Goal: Information Seeking & Learning: Check status

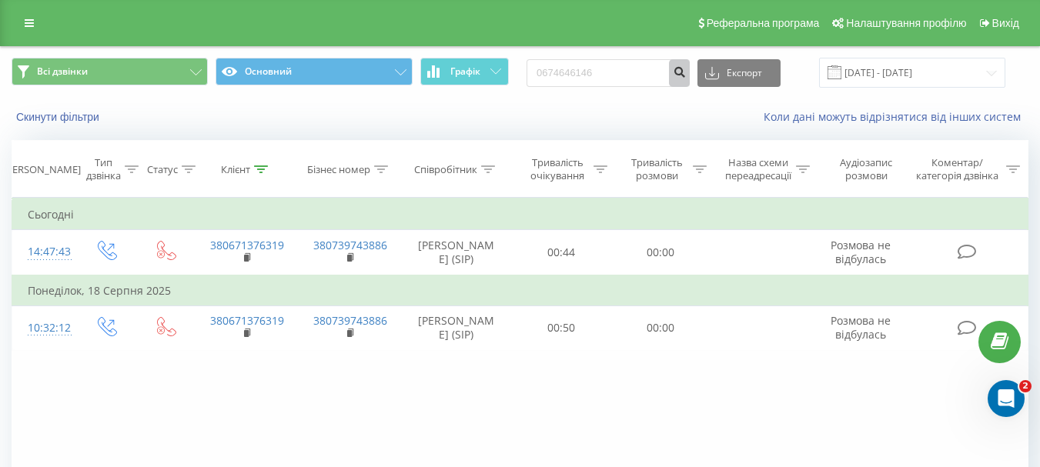
type input "0674646146"
click at [686, 74] on icon "submit" at bounding box center [679, 69] width 13 height 9
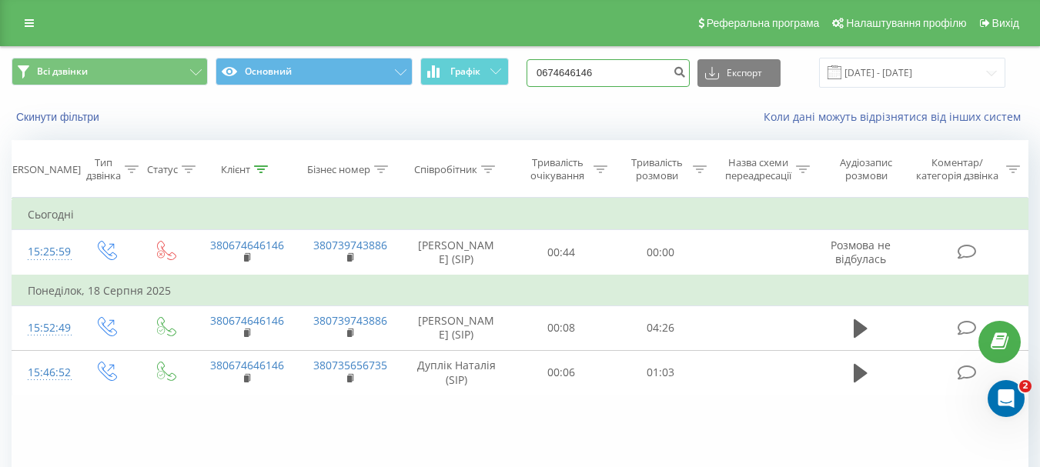
click at [576, 74] on input "0674646146" at bounding box center [607, 73] width 163 height 28
click at [576, 72] on input "0674646146" at bounding box center [607, 73] width 163 height 28
paste input "88830088"
click at [622, 73] on input "0688830088" at bounding box center [607, 73] width 163 height 28
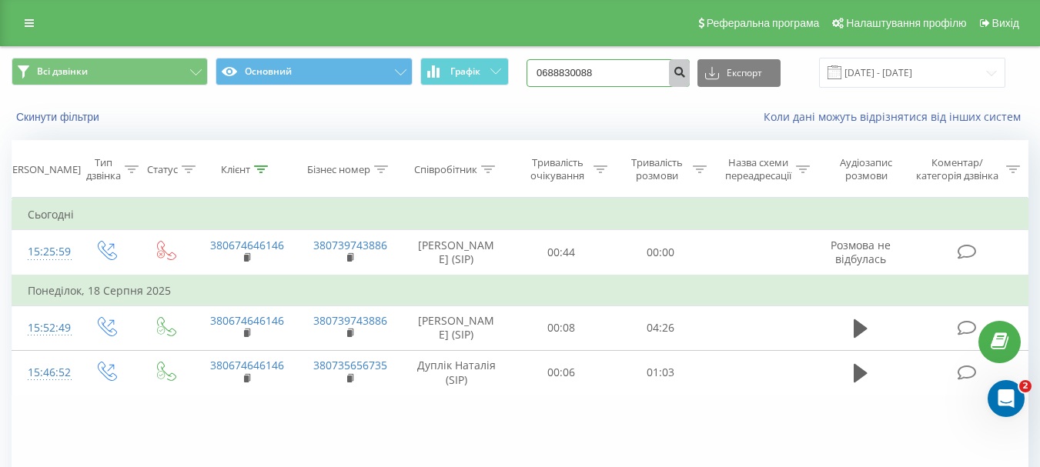
type input "0688830088"
click at [686, 72] on icon "submit" at bounding box center [679, 69] width 13 height 9
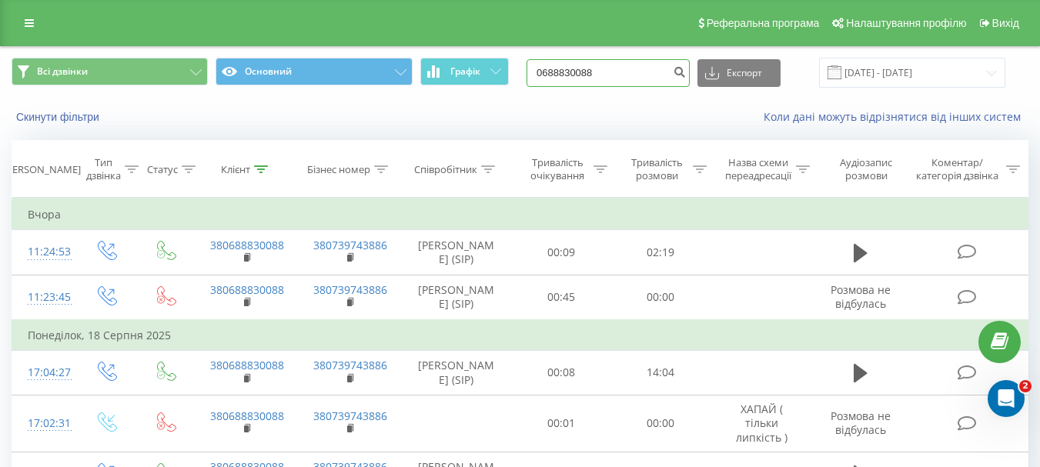
click at [596, 82] on input "0688830088" at bounding box center [607, 73] width 163 height 28
click at [596, 77] on input "0688830088" at bounding box center [607, 73] width 163 height 28
click at [596, 75] on input "0688830088" at bounding box center [607, 73] width 163 height 28
paste input "500530056"
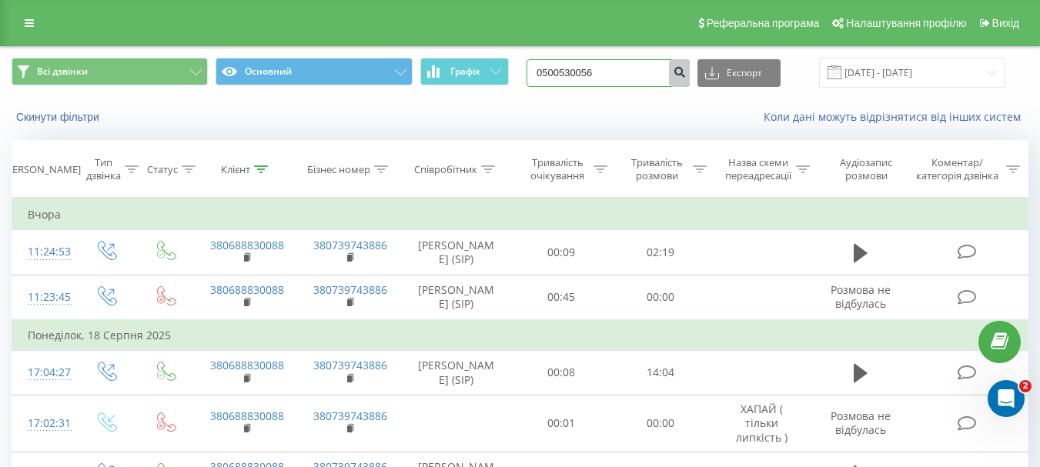
type input "0500530056"
click at [689, 70] on button "submit" at bounding box center [679, 73] width 21 height 28
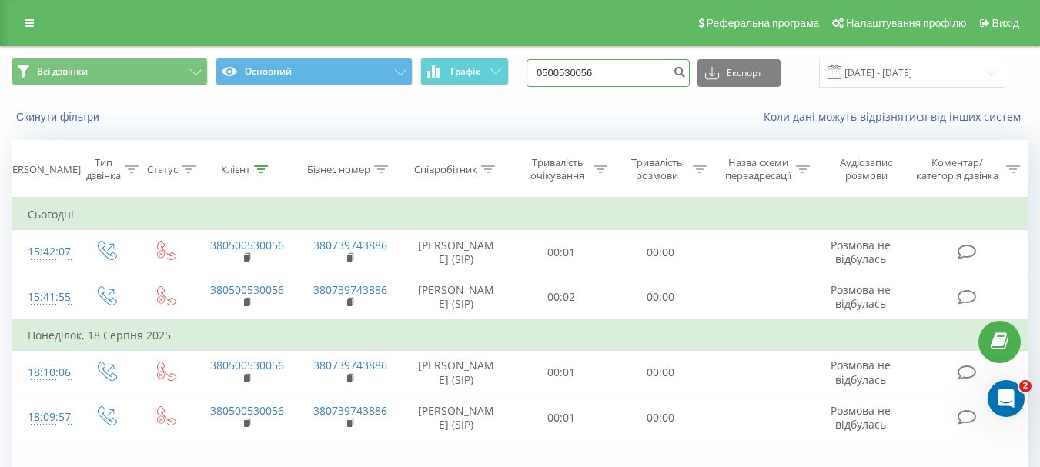
click at [586, 70] on input "0500530056" at bounding box center [607, 73] width 163 height 28
paste input "97) 059-34-2"
click at [610, 72] on input "097) 059-34-26" at bounding box center [607, 73] width 163 height 28
type input "0970593426"
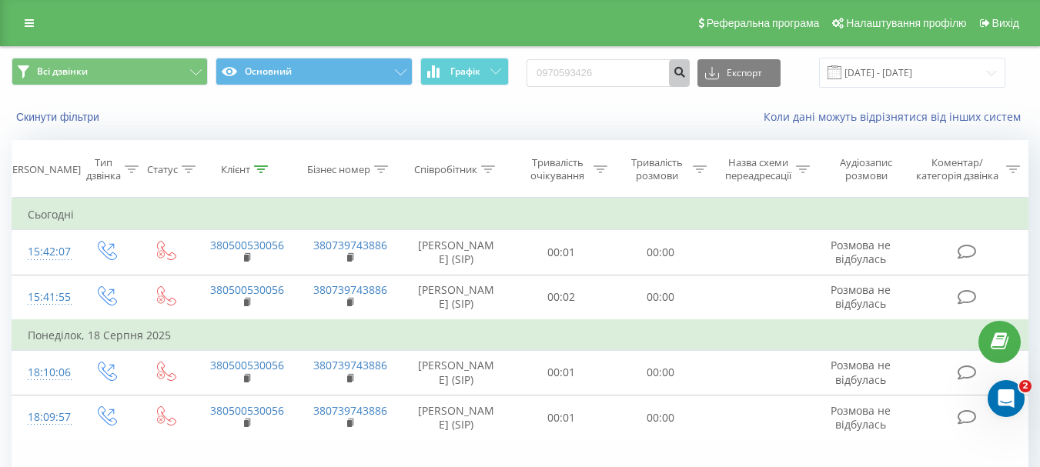
click at [686, 70] on icon "submit" at bounding box center [679, 69] width 13 height 9
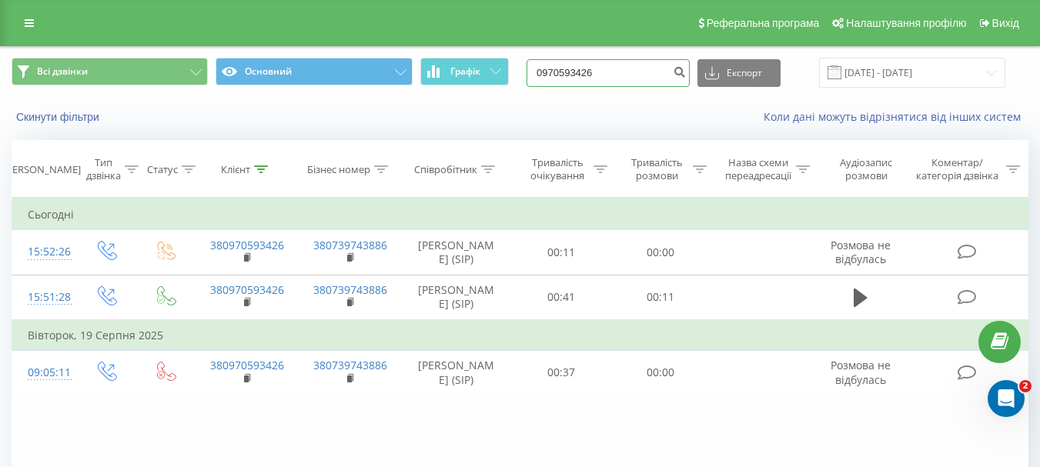
click at [582, 68] on input "0970593426" at bounding box center [607, 73] width 163 height 28
paste input "36944269"
type input "0936944269"
click at [686, 70] on icon "submit" at bounding box center [679, 69] width 13 height 9
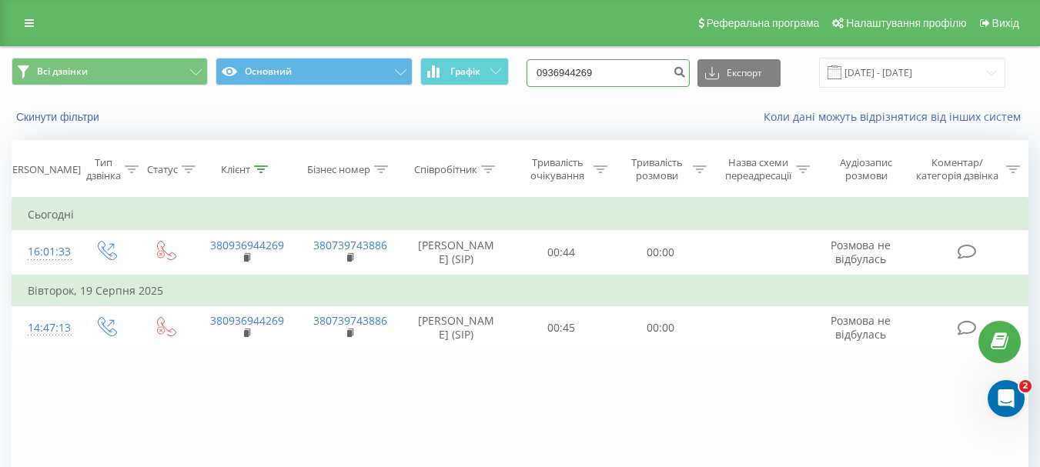
click at [608, 71] on input "0936944269" at bounding box center [607, 73] width 163 height 28
click at [689, 76] on button "submit" at bounding box center [679, 73] width 21 height 28
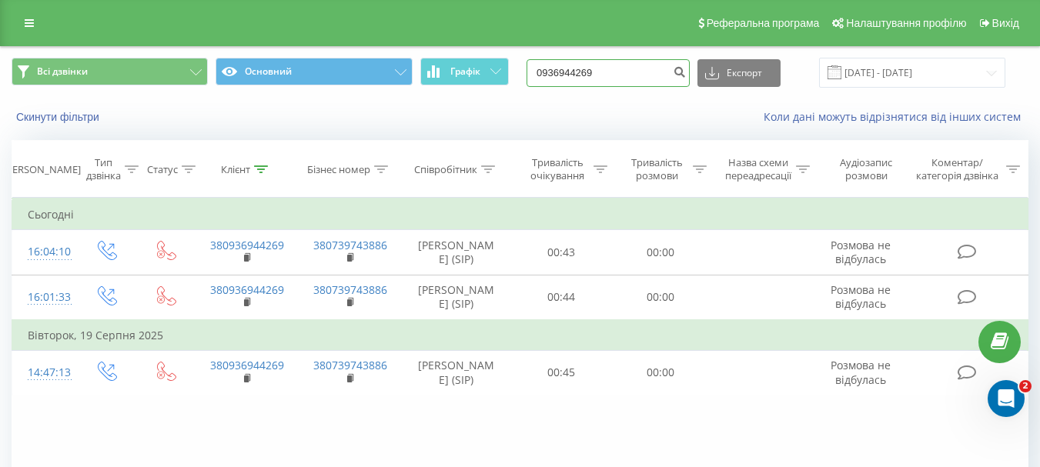
click at [596, 74] on input "0936944269" at bounding box center [607, 73] width 163 height 28
paste input "82374794"
type input "0982374794"
click at [686, 70] on icon "submit" at bounding box center [679, 69] width 13 height 9
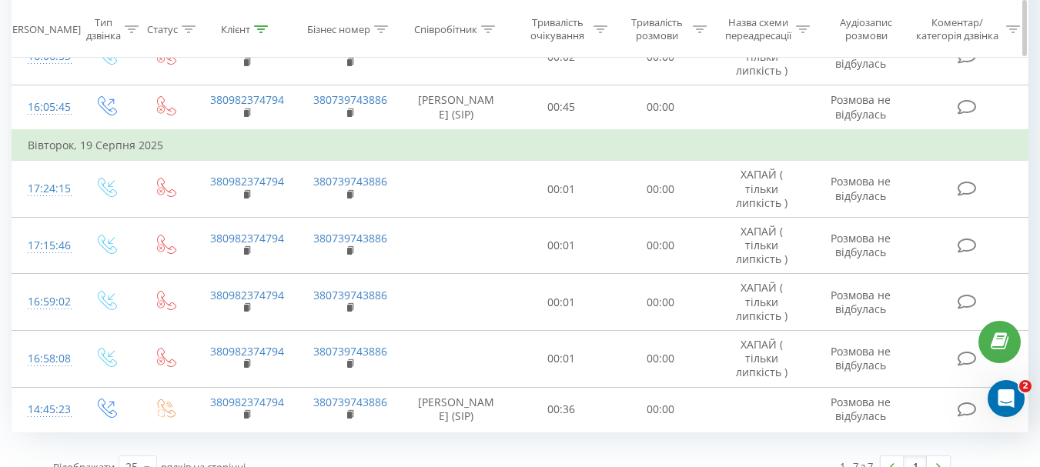
scroll to position [225, 0]
